Goal: Task Accomplishment & Management: Use online tool/utility

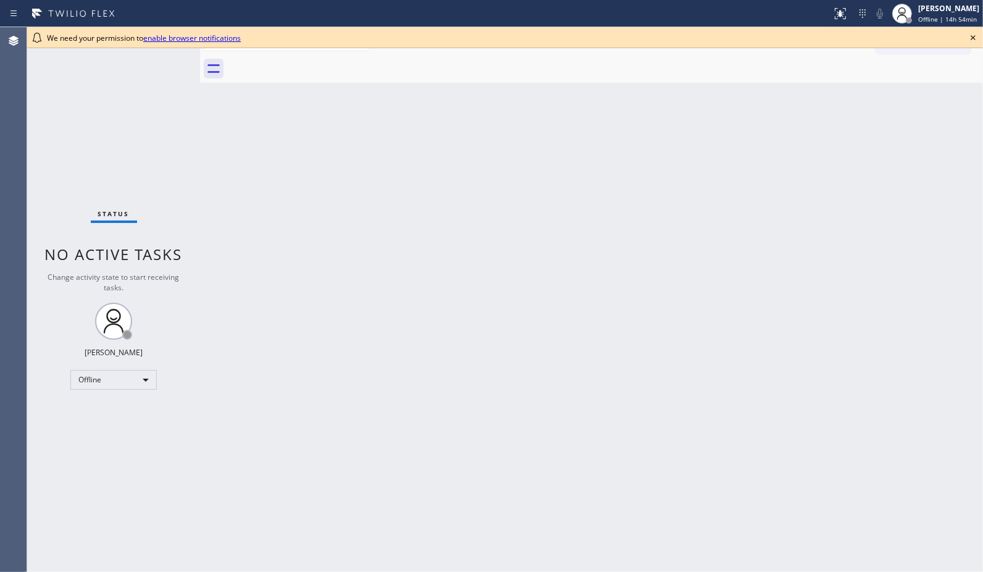
click at [973, 38] on icon at bounding box center [972, 37] width 5 height 5
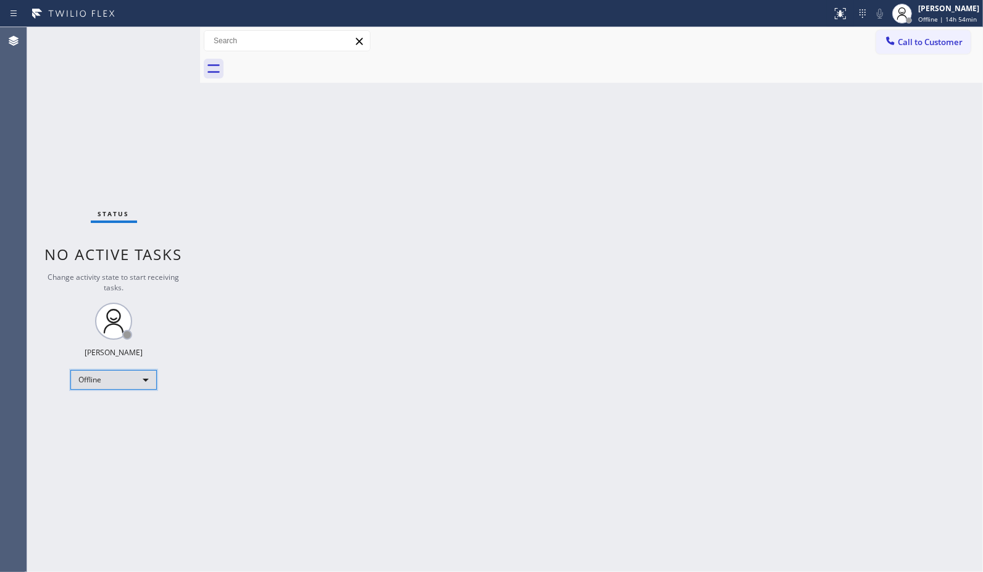
click at [137, 380] on div "Offline" at bounding box center [113, 380] width 86 height 20
click at [130, 431] on li "Unavailable" at bounding box center [113, 427] width 84 height 15
click at [796, 186] on div "Back to Dashboard Change Sender ID Customers Technicians Select a contact Outbo…" at bounding box center [591, 299] width 783 height 544
